Goal: Information Seeking & Learning: Learn about a topic

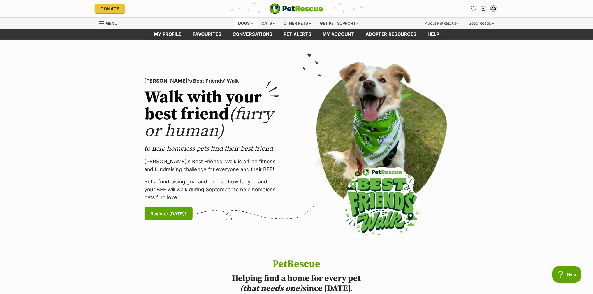
click at [242, 21] on div "Dogs" at bounding box center [245, 23] width 22 height 11
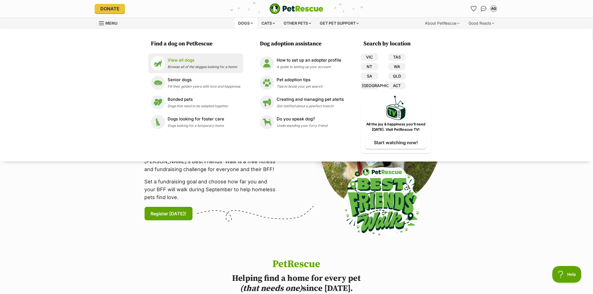
click at [176, 61] on p "View all dogs" at bounding box center [202, 60] width 69 height 6
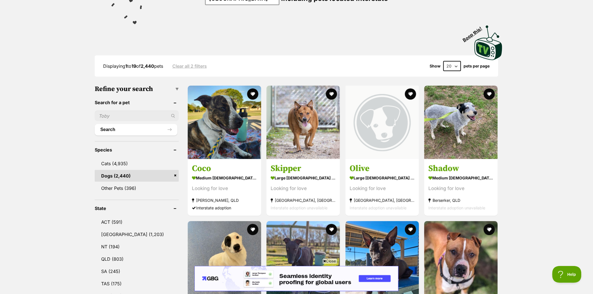
scroll to position [93, 0]
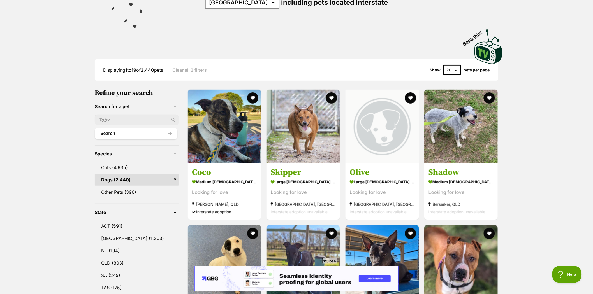
click at [113, 117] on input "text" at bounding box center [137, 120] width 84 height 11
type input "jemima"
click at [111, 133] on button "Search" at bounding box center [136, 133] width 83 height 11
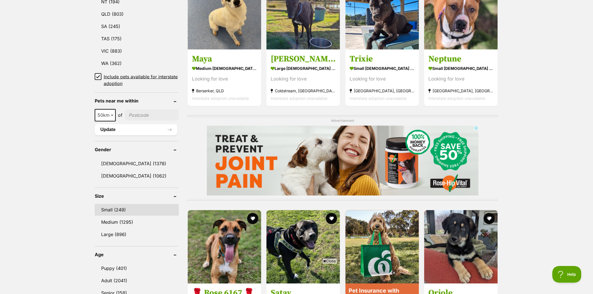
click at [106, 206] on link "Small (249)" at bounding box center [137, 210] width 84 height 12
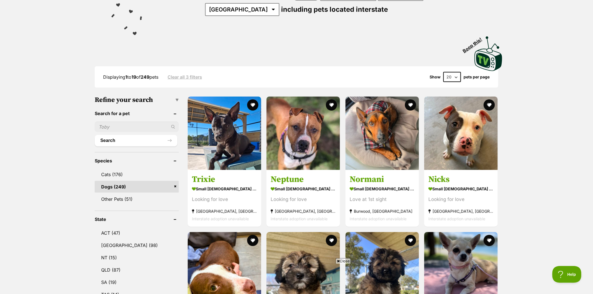
scroll to position [93, 0]
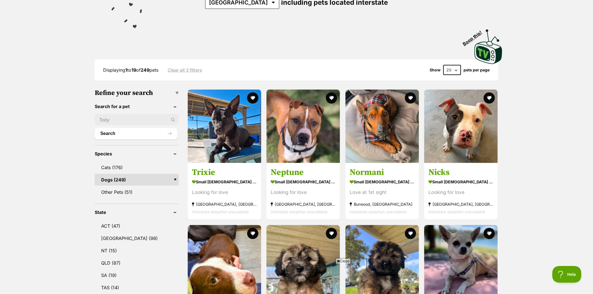
click at [340, 260] on span "Close" at bounding box center [343, 261] width 15 height 6
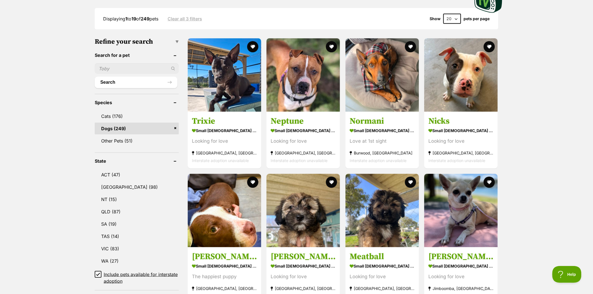
scroll to position [155, 0]
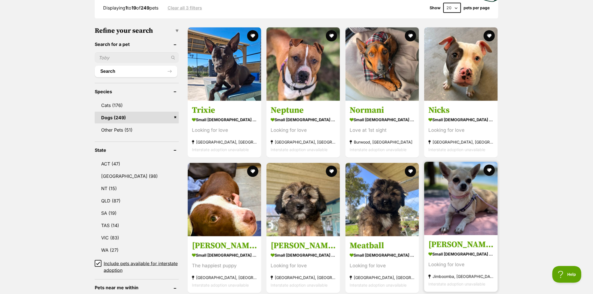
click at [465, 189] on img at bounding box center [460, 198] width 73 height 73
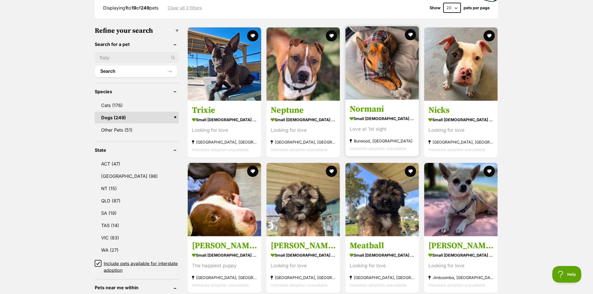
click at [386, 48] on img at bounding box center [381, 62] width 73 height 73
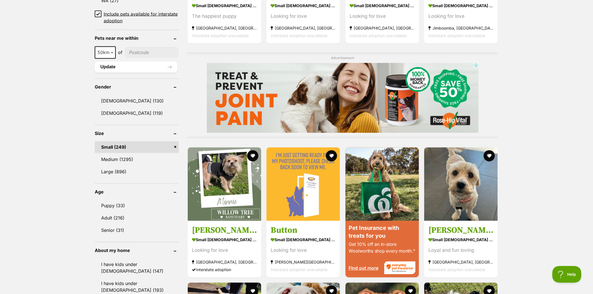
scroll to position [404, 0]
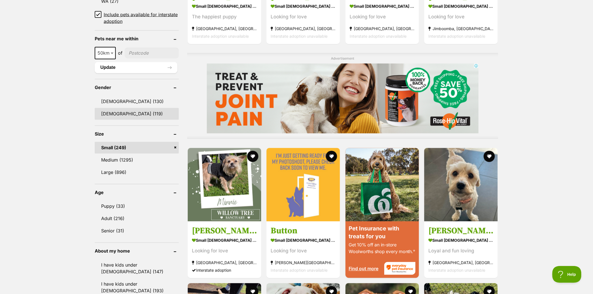
click at [111, 112] on link "Female (119)" at bounding box center [137, 114] width 84 height 12
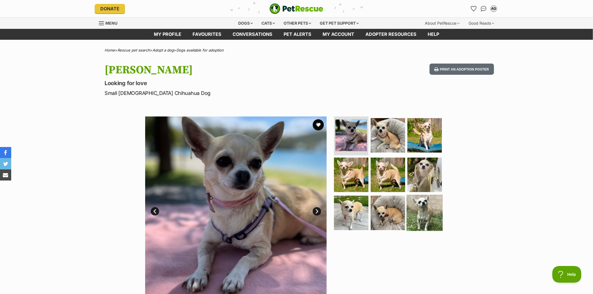
click at [423, 207] on img at bounding box center [424, 213] width 36 height 36
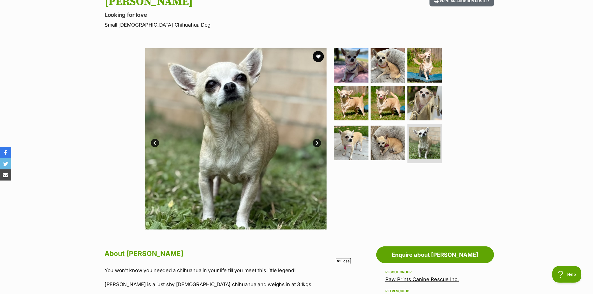
scroll to position [62, 0]
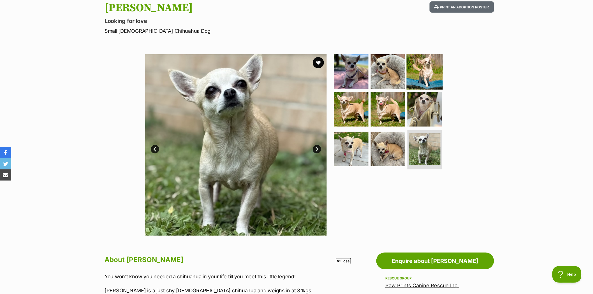
click at [422, 68] on img at bounding box center [424, 71] width 36 height 36
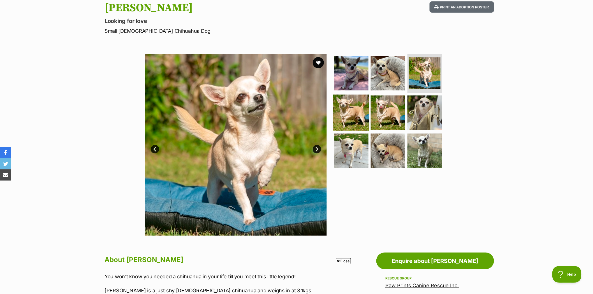
click at [349, 114] on img at bounding box center [351, 113] width 36 height 36
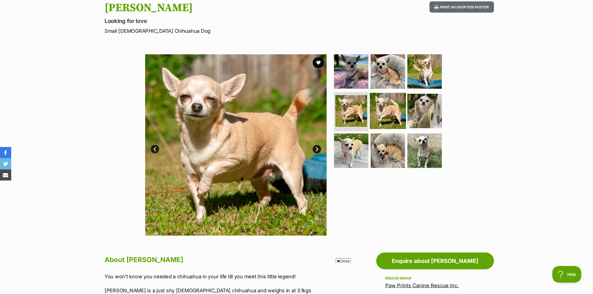
click at [387, 111] on img at bounding box center [388, 111] width 36 height 36
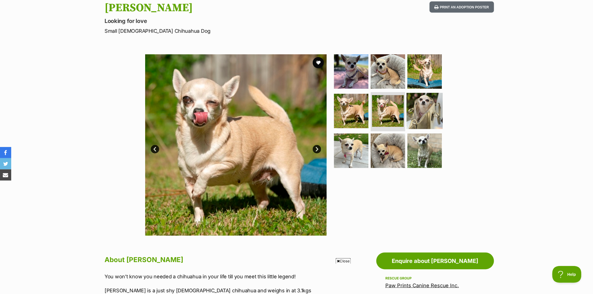
click at [415, 111] on img at bounding box center [424, 111] width 36 height 36
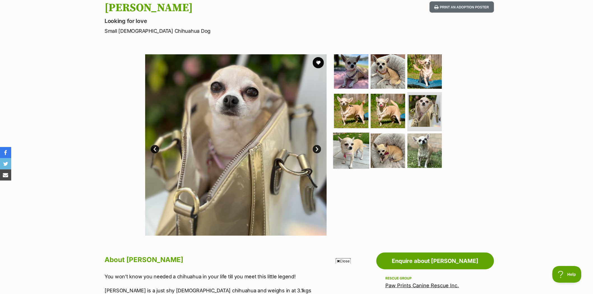
click at [348, 141] on img at bounding box center [351, 151] width 36 height 36
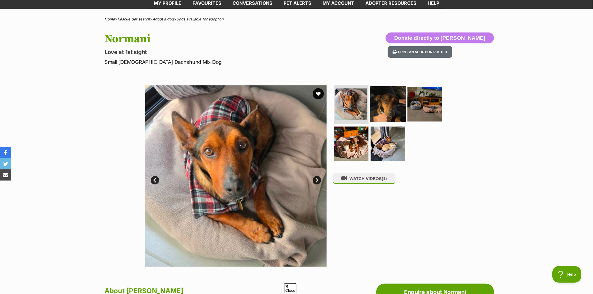
click at [383, 108] on img at bounding box center [388, 104] width 36 height 36
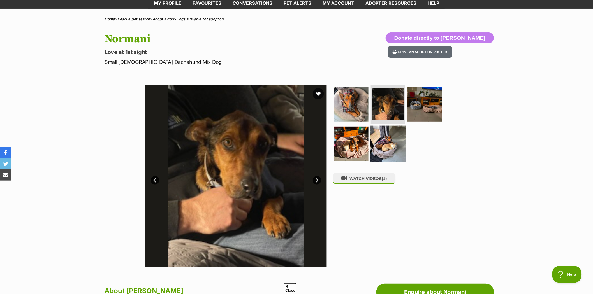
click at [383, 142] on img at bounding box center [388, 144] width 36 height 36
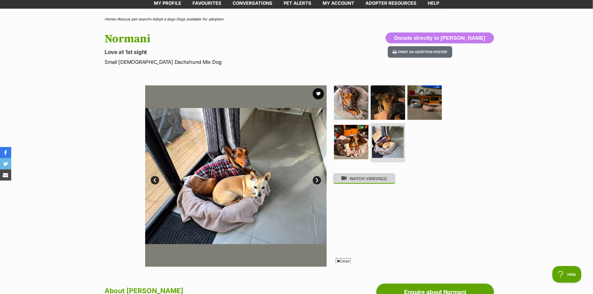
click at [379, 184] on button "WATCH VIDEOS (1)" at bounding box center [364, 178] width 63 height 11
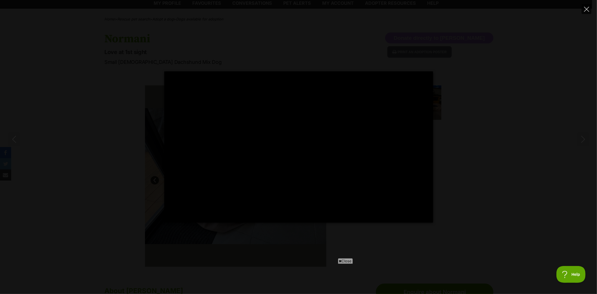
click at [590, 8] on button "Close" at bounding box center [587, 9] width 10 height 10
type input "71.86"
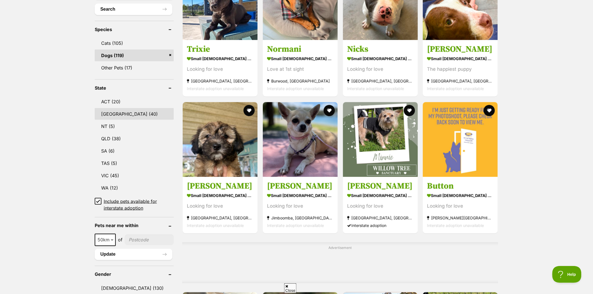
click at [105, 111] on link "[GEOGRAPHIC_DATA] (40)" at bounding box center [134, 114] width 79 height 12
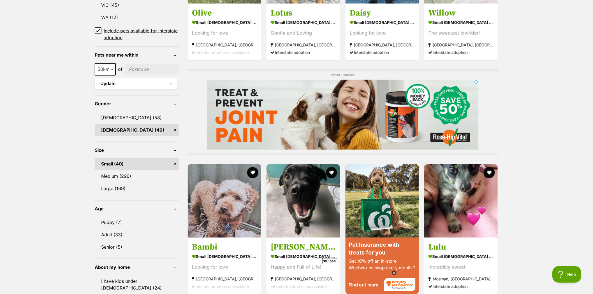
scroll to position [404, 0]
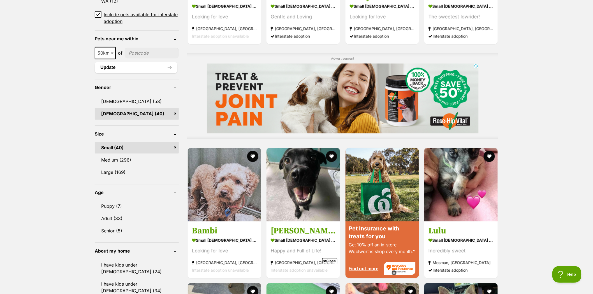
click at [175, 145] on link "Small (40)" at bounding box center [137, 148] width 84 height 12
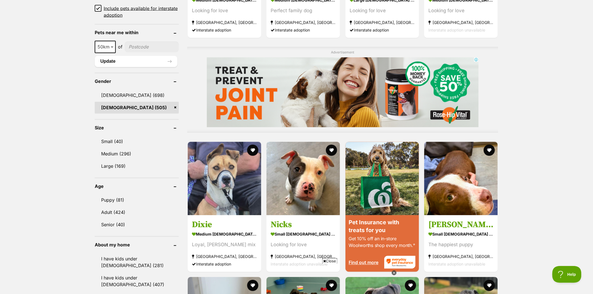
scroll to position [436, 0]
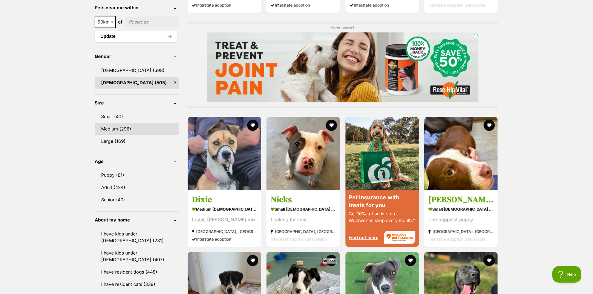
click at [111, 124] on link "Medium (296)" at bounding box center [137, 129] width 84 height 12
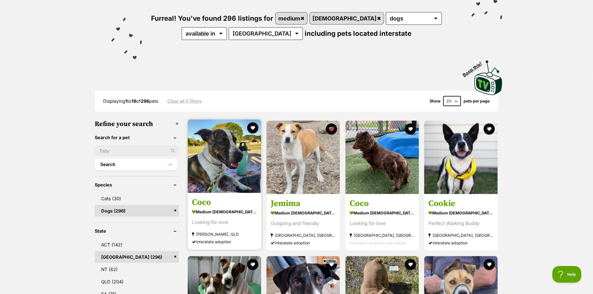
click at [220, 149] on img at bounding box center [224, 156] width 73 height 73
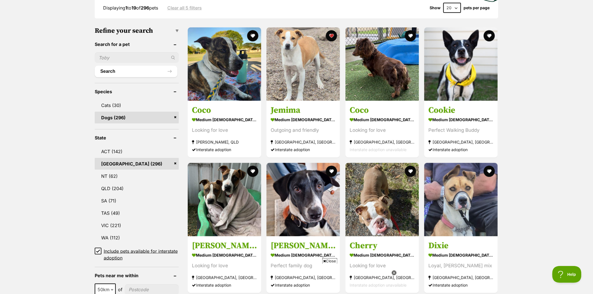
scroll to position [187, 0]
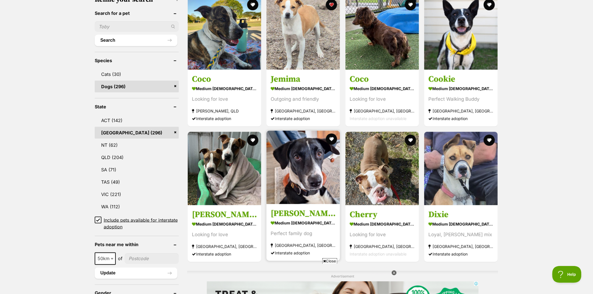
click at [312, 161] on img at bounding box center [302, 167] width 73 height 73
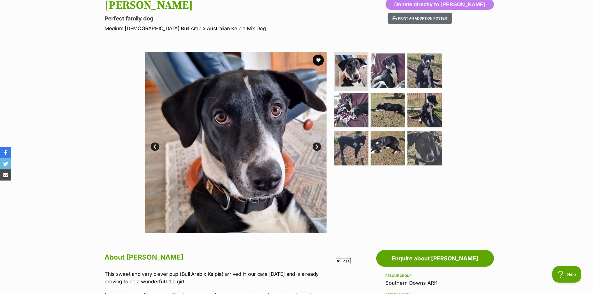
scroll to position [62, 0]
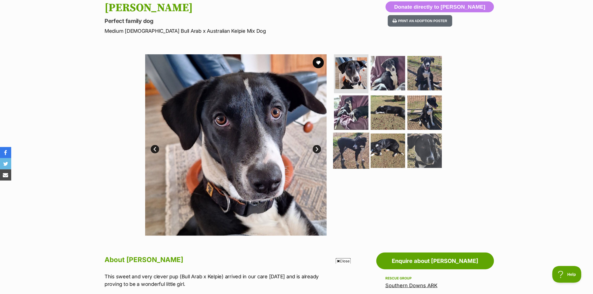
click at [346, 141] on img at bounding box center [351, 151] width 36 height 36
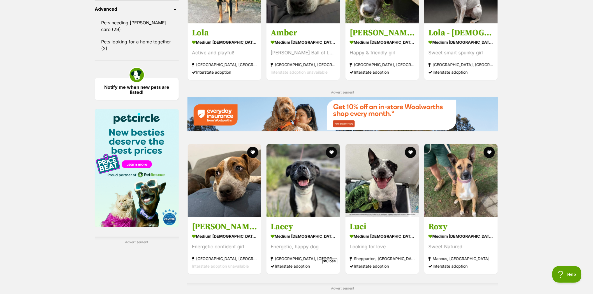
scroll to position [810, 0]
